Goal: Information Seeking & Learning: Learn about a topic

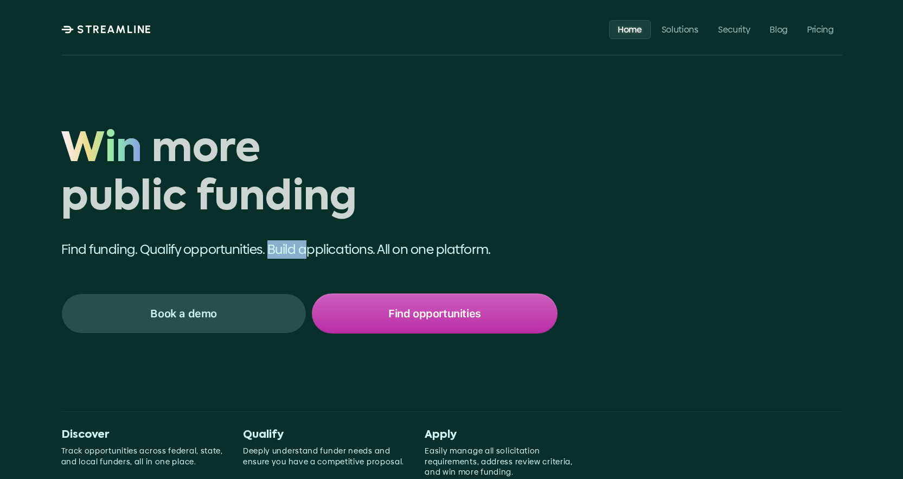
drag, startPoint x: 309, startPoint y: 249, endPoint x: 272, endPoint y: 249, distance: 37.4
click at [272, 249] on p "Find funding. Qualify opportunities. Build applications. All on one platform." at bounding box center [309, 249] width 496 height 18
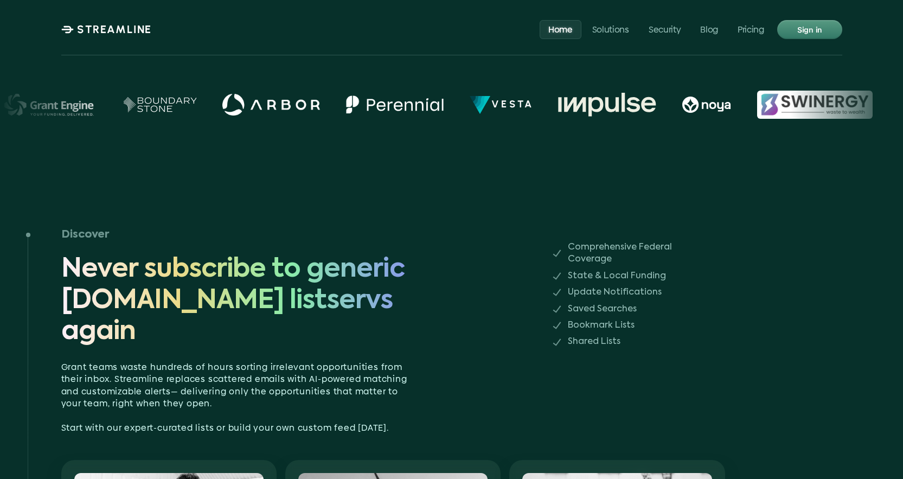
scroll to position [602, 0]
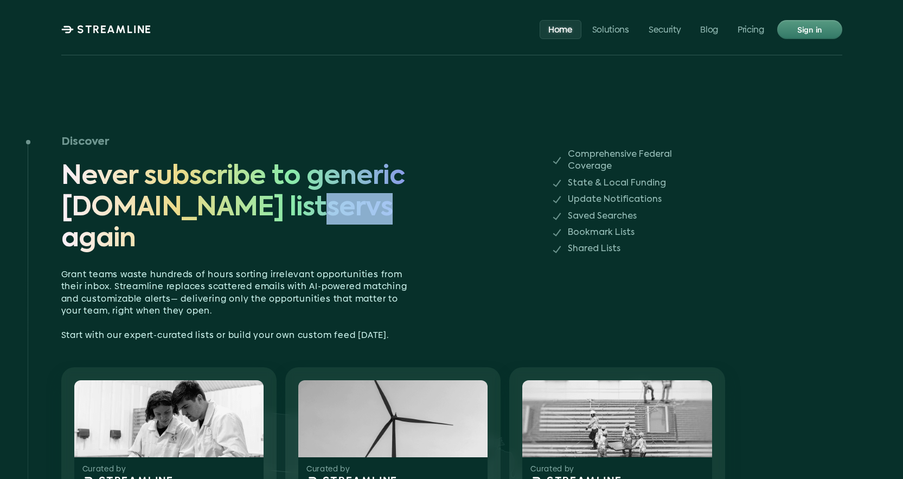
drag, startPoint x: 351, startPoint y: 204, endPoint x: 279, endPoint y: 205, distance: 71.6
click at [279, 205] on span "Never subscribe to generic [DOMAIN_NAME] listservs again" at bounding box center [234, 209] width 347 height 94
drag, startPoint x: 330, startPoint y: 207, endPoint x: 248, endPoint y: 206, distance: 81.9
click at [248, 206] on span "Never subscribe to generic [DOMAIN_NAME] listservs again" at bounding box center [234, 209] width 347 height 94
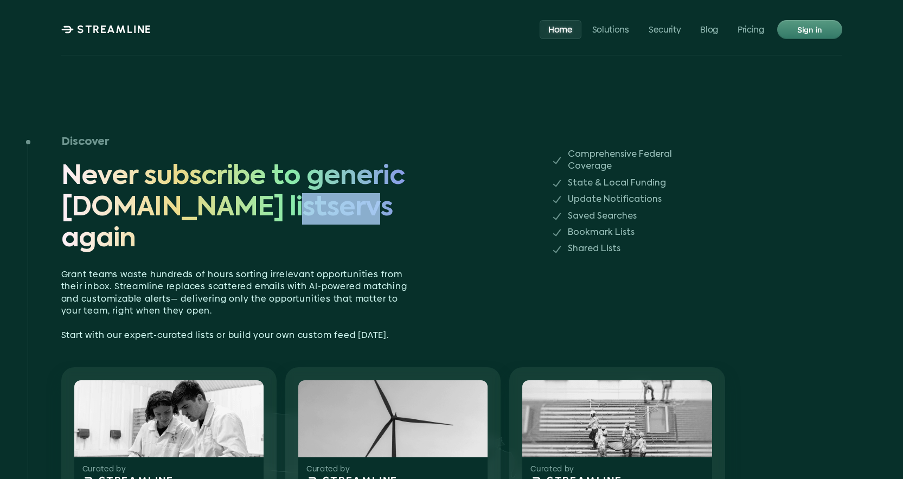
click at [248, 206] on span "Never subscribe to generic [DOMAIN_NAME] listservs again" at bounding box center [234, 209] width 347 height 94
drag, startPoint x: 351, startPoint y: 214, endPoint x: 261, endPoint y: 211, distance: 90.0
click at [261, 211] on span "Never subscribe to generic [DOMAIN_NAME] listservs again" at bounding box center [234, 209] width 347 height 94
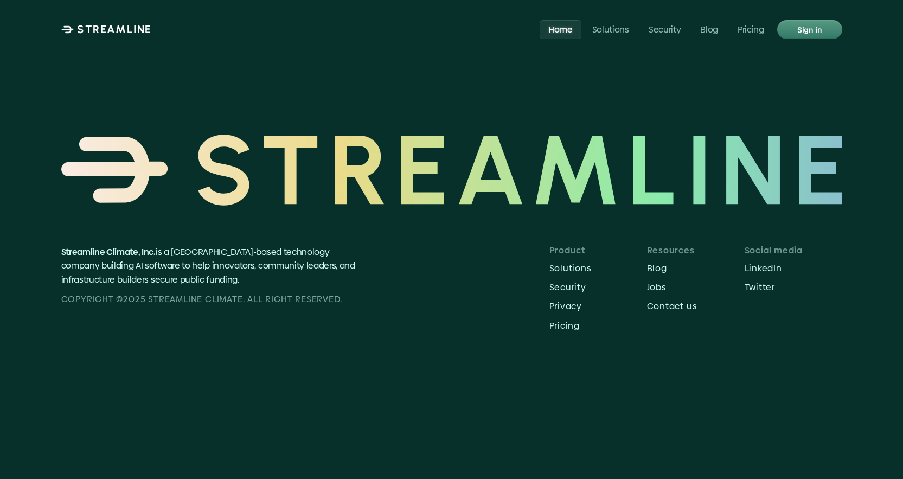
scroll to position [5177, 0]
